Goal: Information Seeking & Learning: Learn about a topic

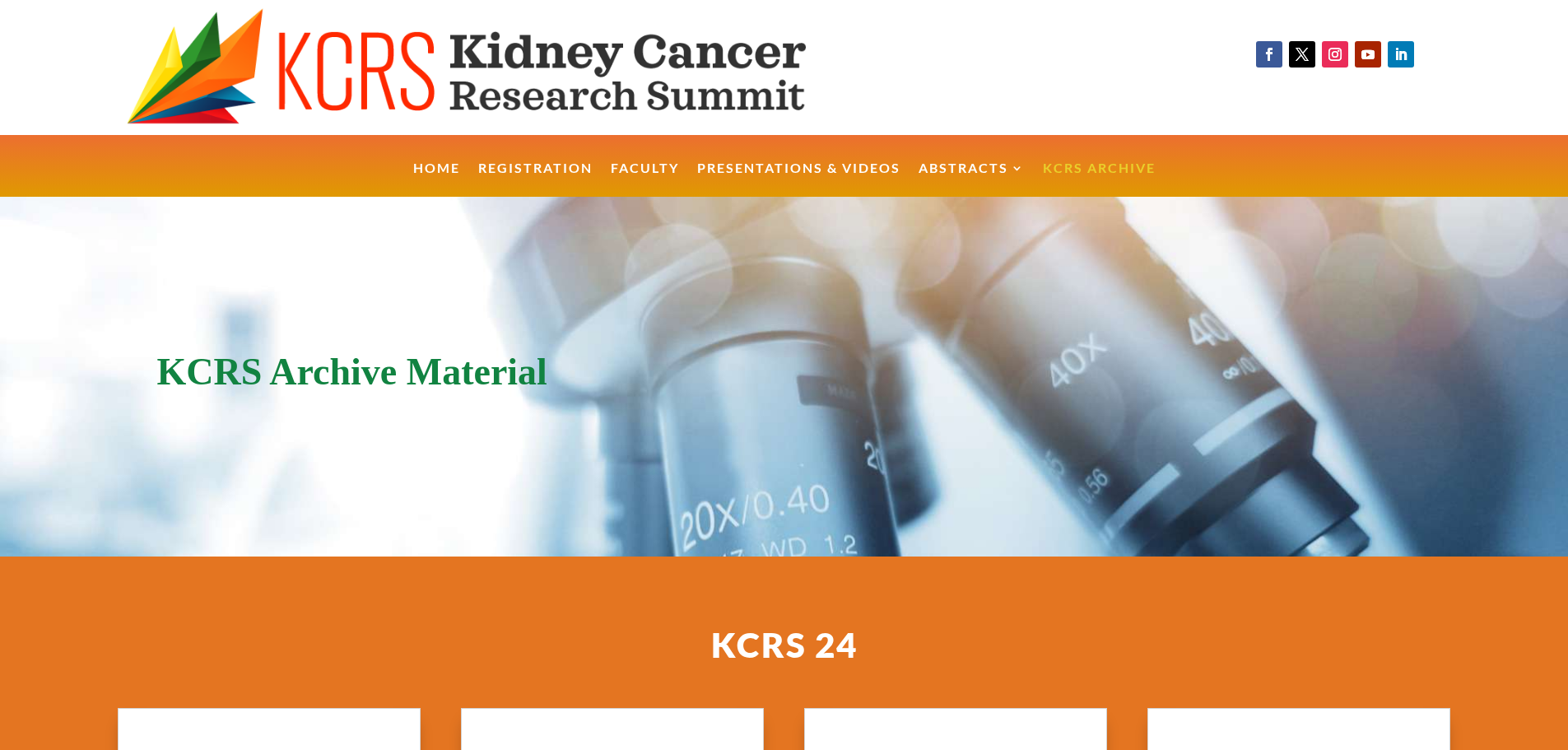
click at [1115, 168] on link "KCRS Archive" at bounding box center [1099, 180] width 113 height 36
click at [1114, 168] on link "KCRS Archive" at bounding box center [1099, 180] width 113 height 36
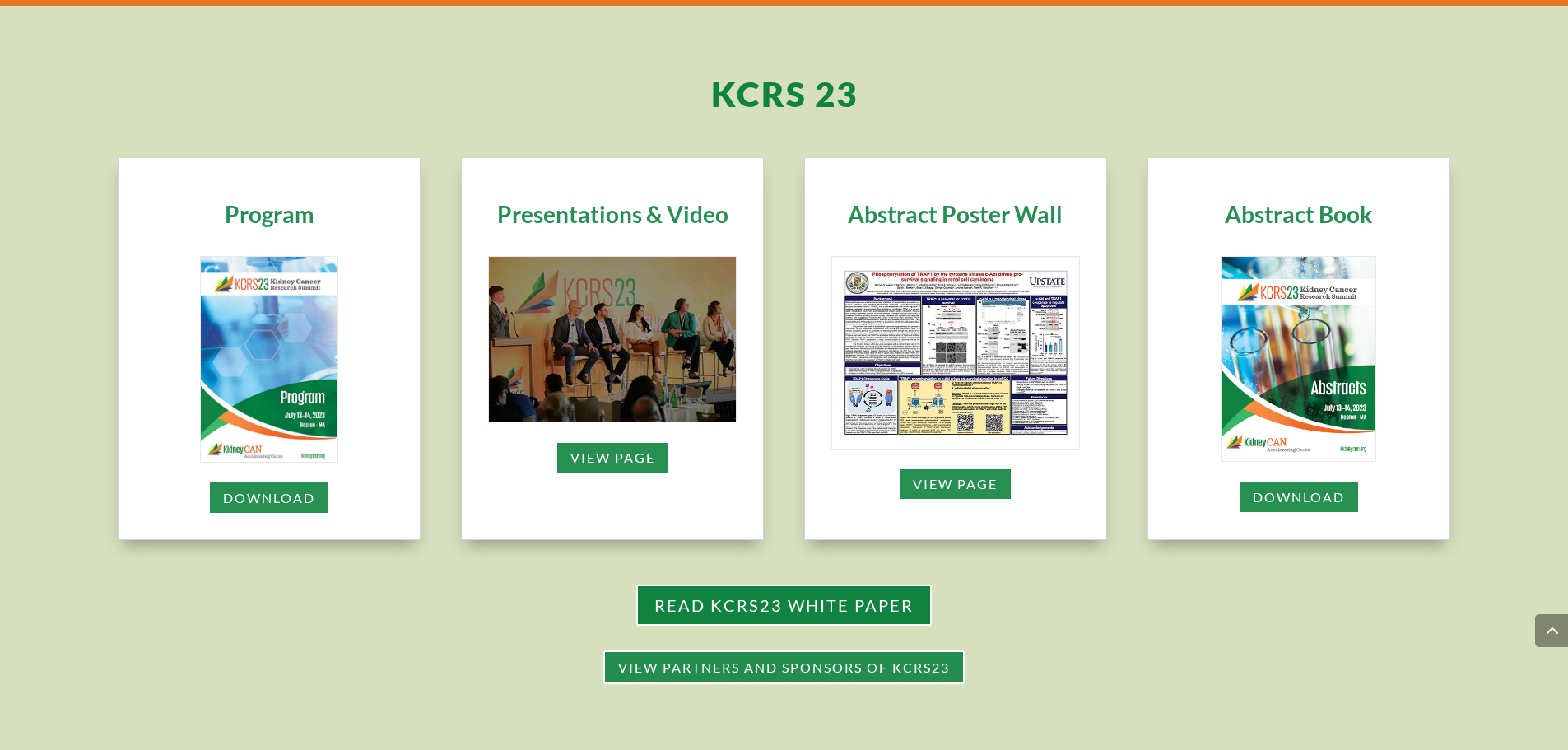
scroll to position [1274, 0]
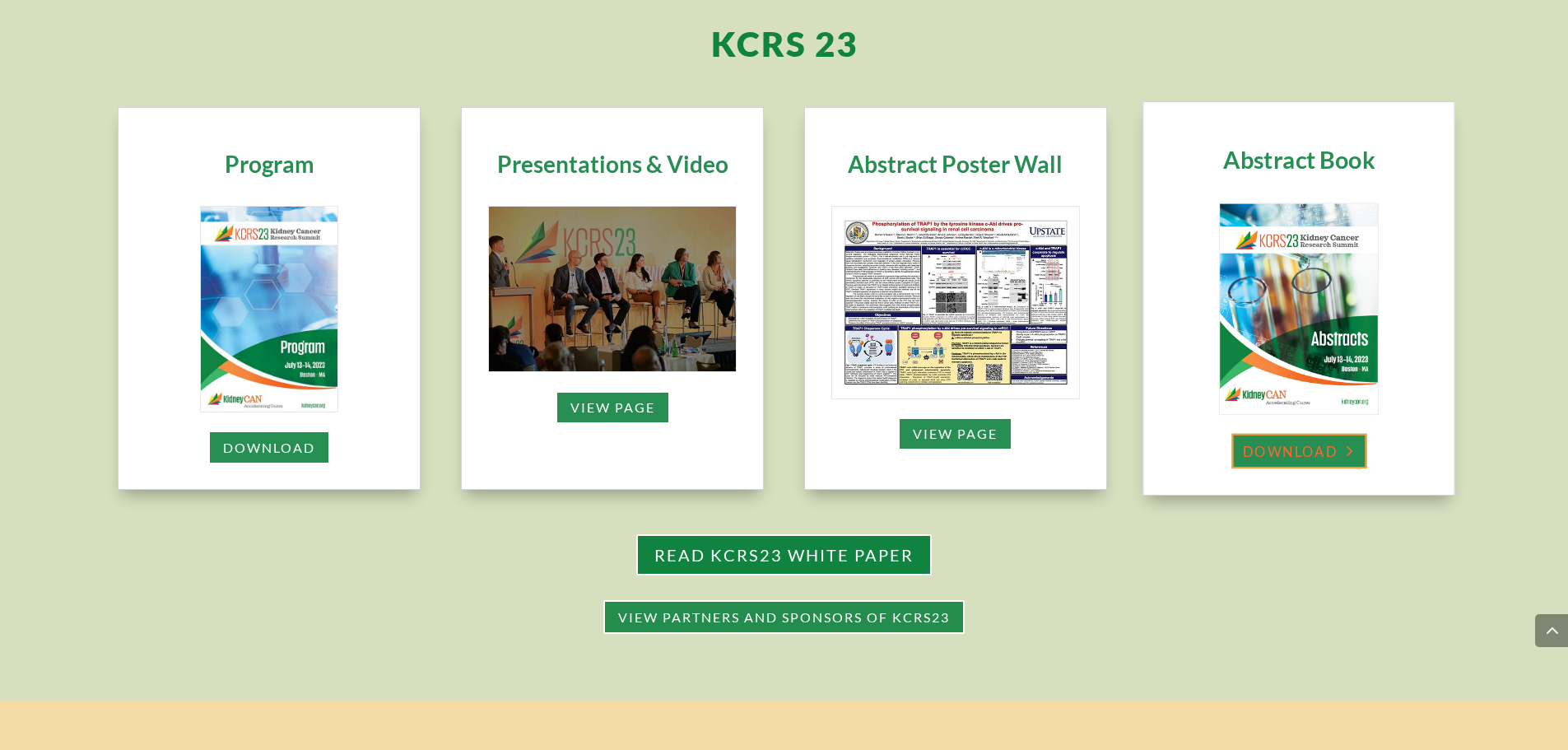
click at [1304, 451] on link "Download" at bounding box center [1298, 451] width 135 height 35
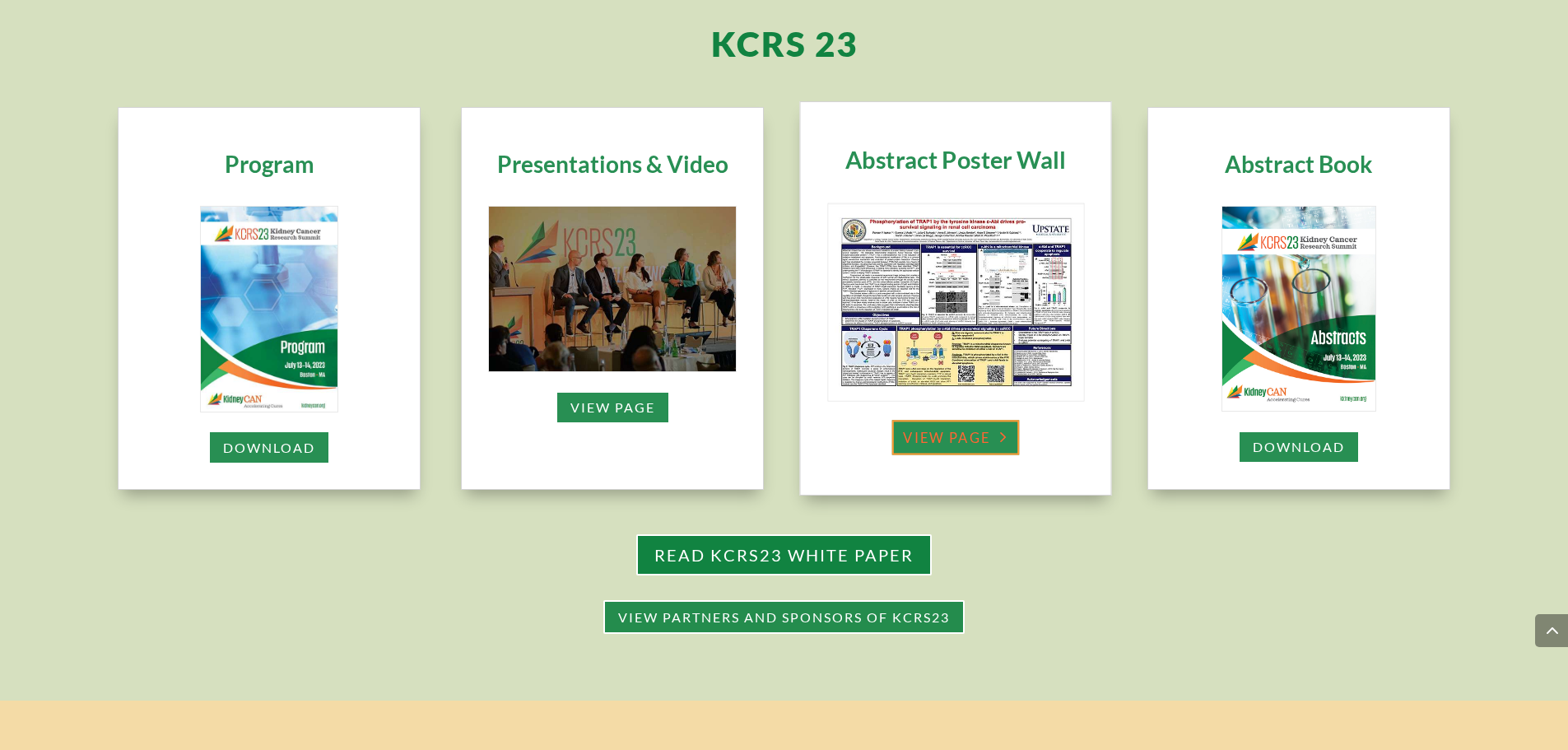
click at [974, 448] on link "View Page" at bounding box center [956, 438] width 128 height 35
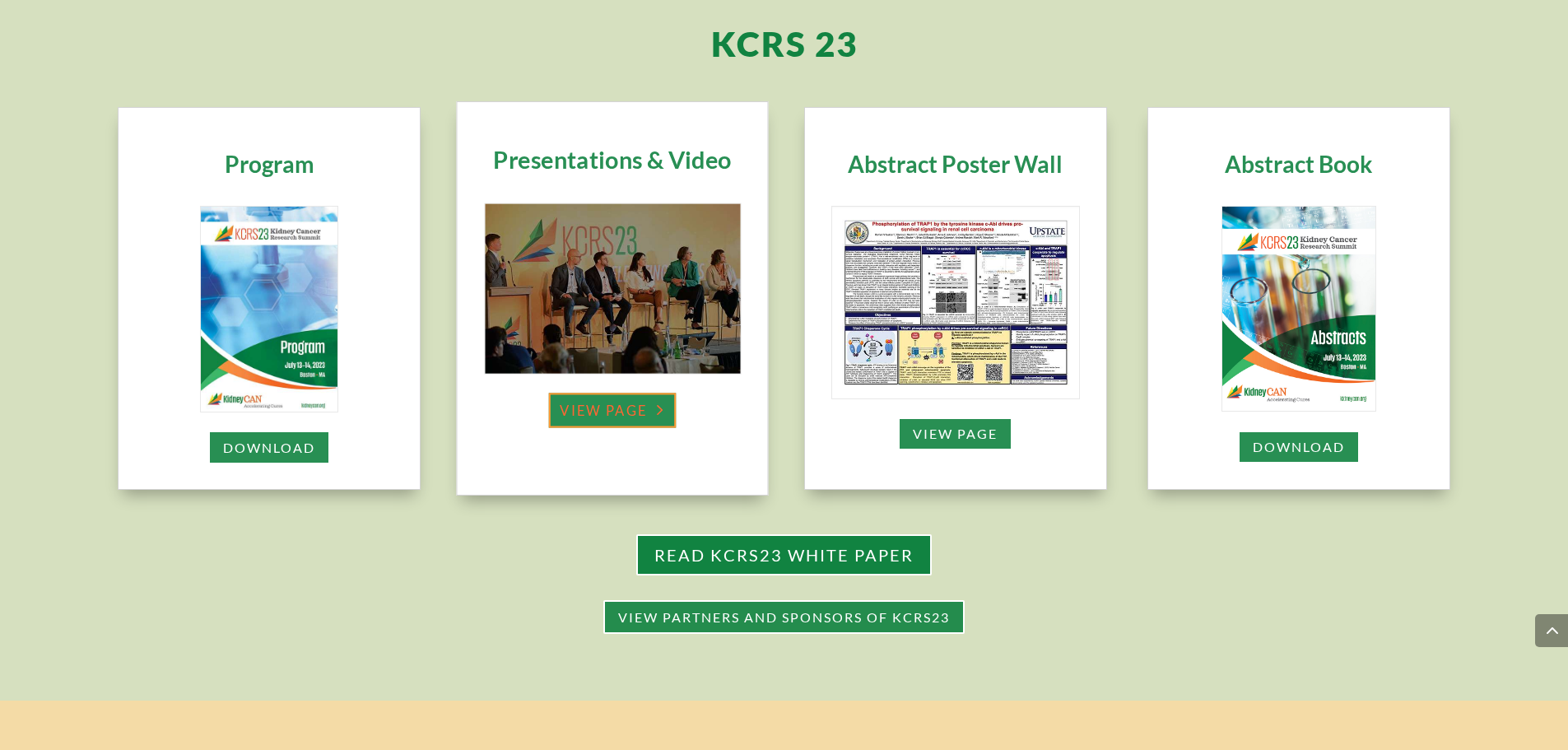
click at [624, 399] on link "view page" at bounding box center [612, 411] width 128 height 35
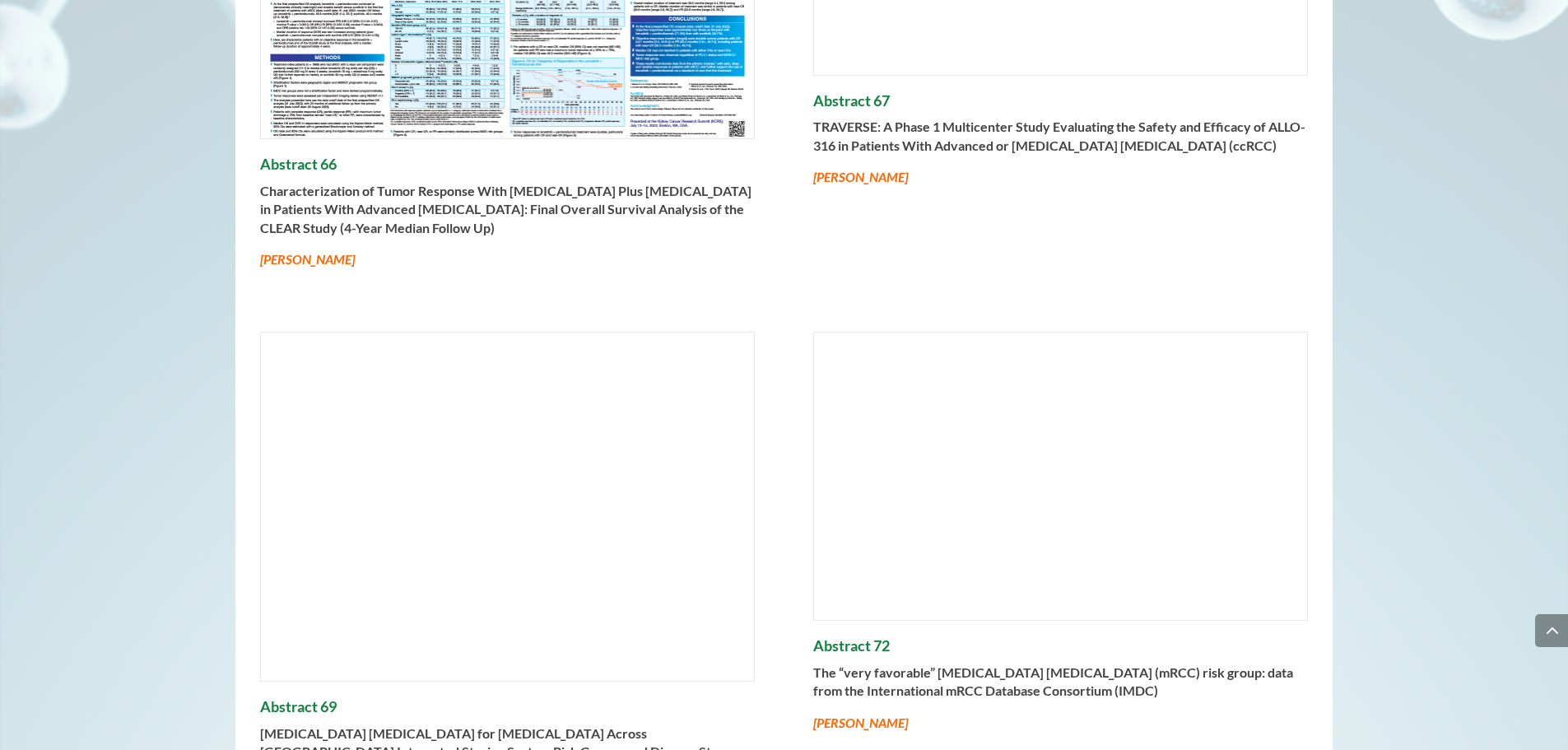
scroll to position [6170, 0]
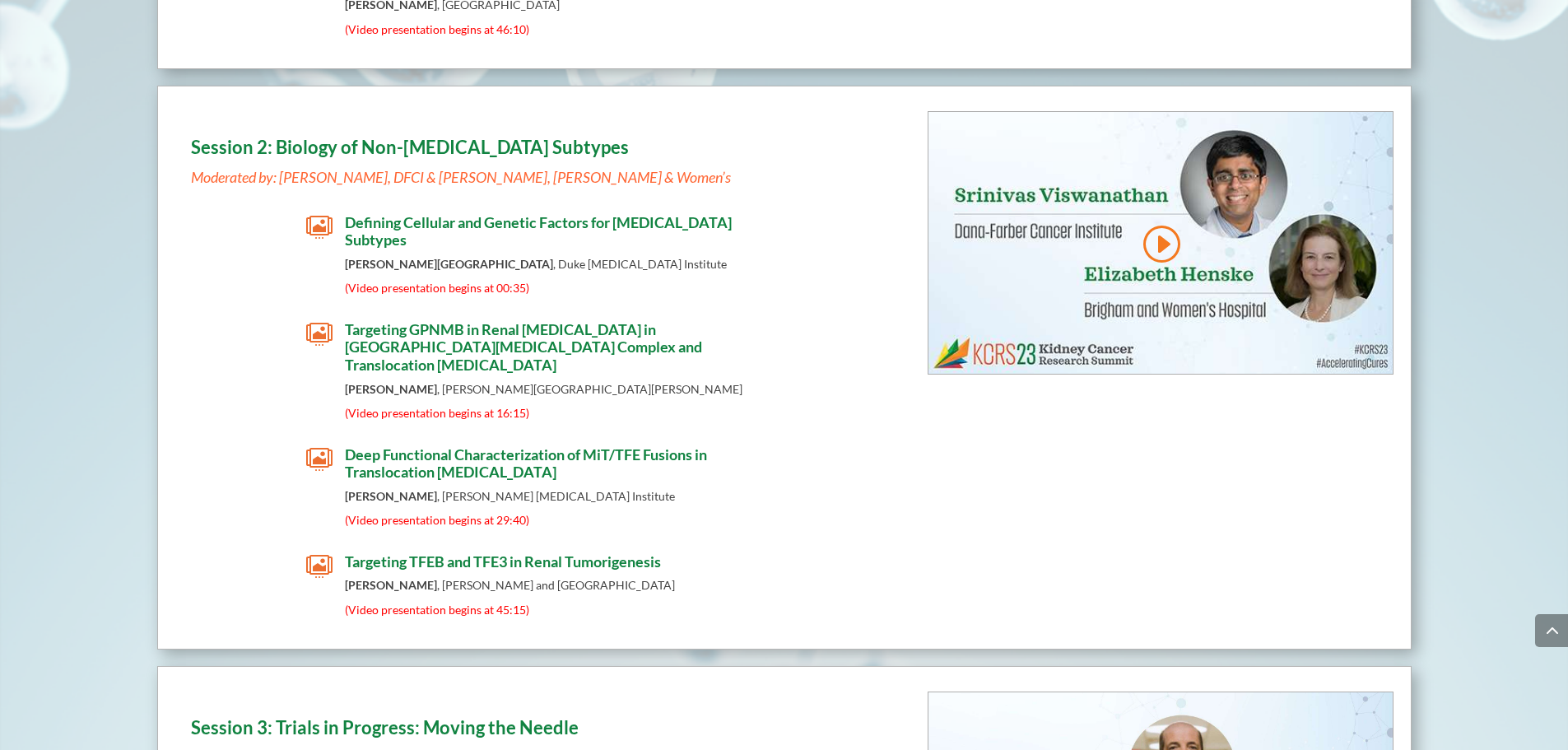
scroll to position [3793, 0]
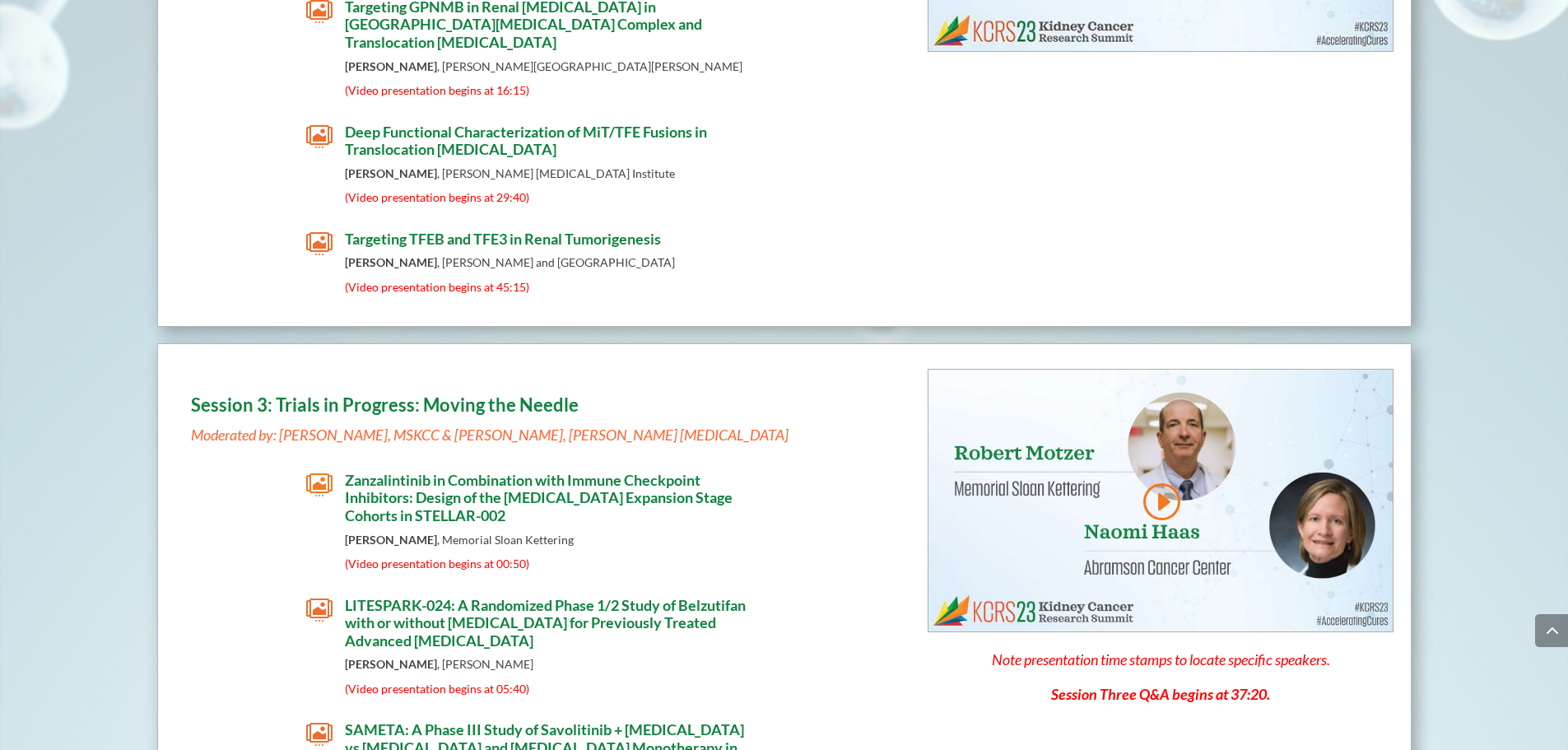
drag, startPoint x: 1573, startPoint y: 50, endPoint x: 1541, endPoint y: 303, distance: 255.0
click at [477, 596] on span "LITESPARK-024: A Randomized Phase 1/2 Study of Belzutifan with or without [MEDI…" at bounding box center [545, 622] width 401 height 54
